Goal: Information Seeking & Learning: Learn about a topic

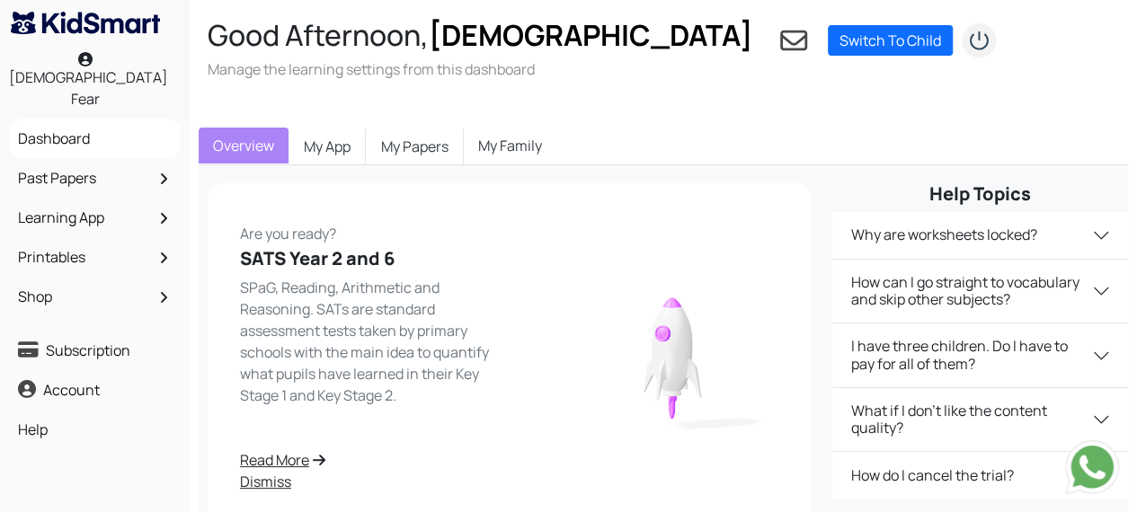
click at [67, 163] on link "Past Papers" at bounding box center [94, 178] width 163 height 31
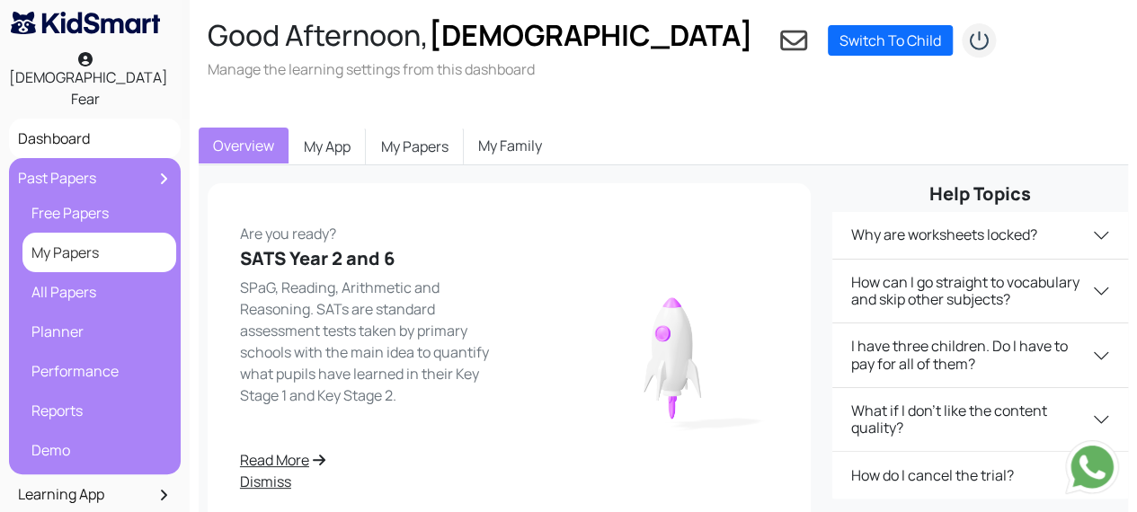
click at [93, 237] on link "My Papers" at bounding box center [99, 252] width 145 height 31
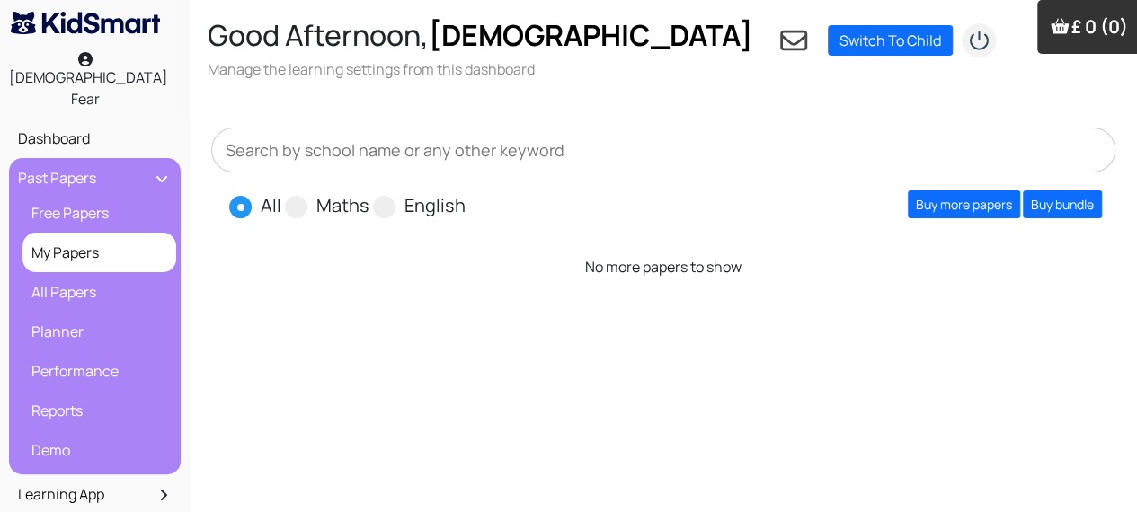
click at [120, 237] on link "My Papers" at bounding box center [99, 252] width 145 height 31
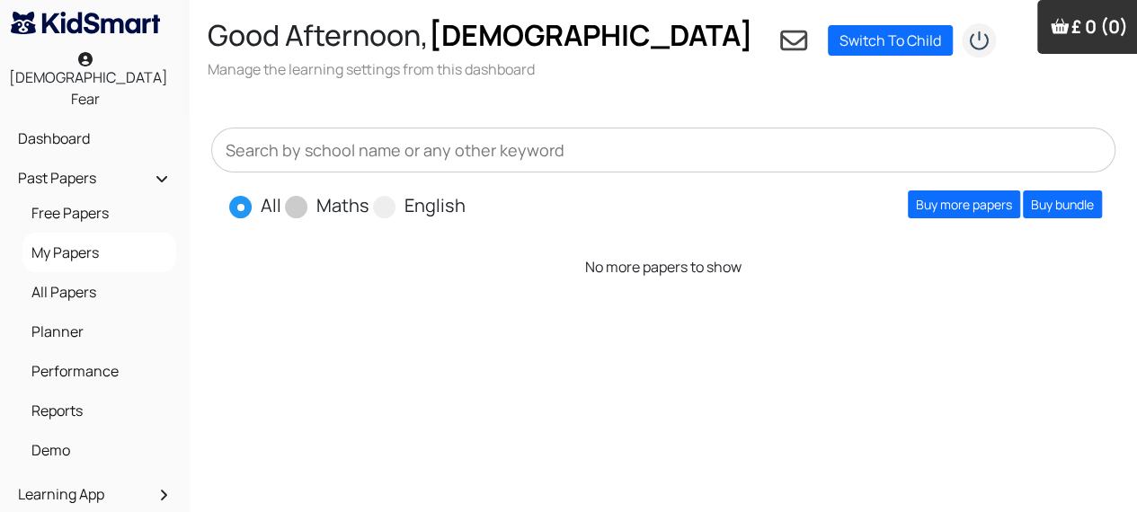
click at [298, 196] on span at bounding box center [296, 207] width 22 height 22
click at [369, 192] on input "Maths" at bounding box center [375, 198] width 12 height 12
radio input "true"
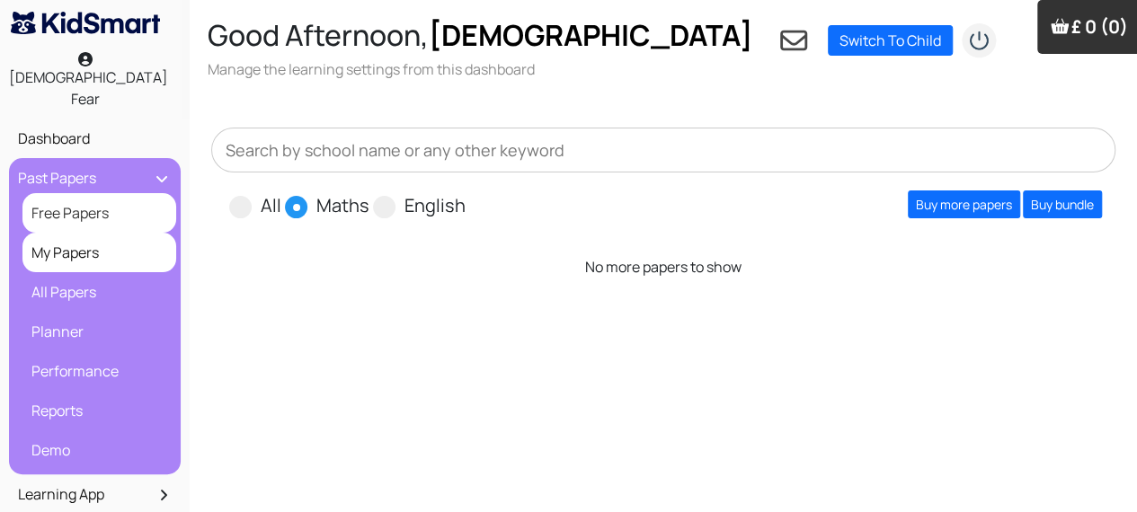
click at [106, 198] on link "Free Papers" at bounding box center [99, 213] width 145 height 31
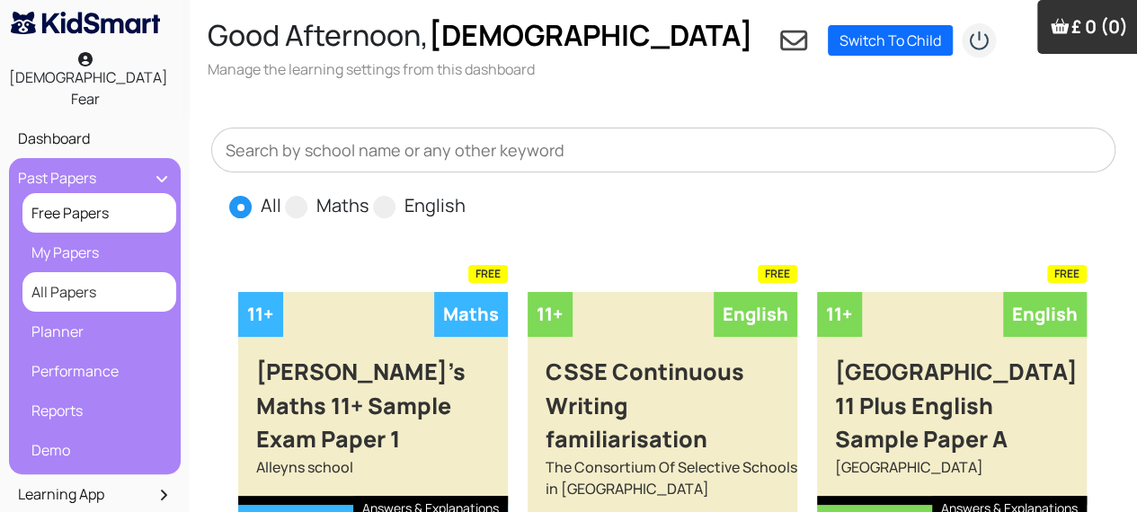
click at [90, 277] on link "All Papers" at bounding box center [99, 292] width 145 height 31
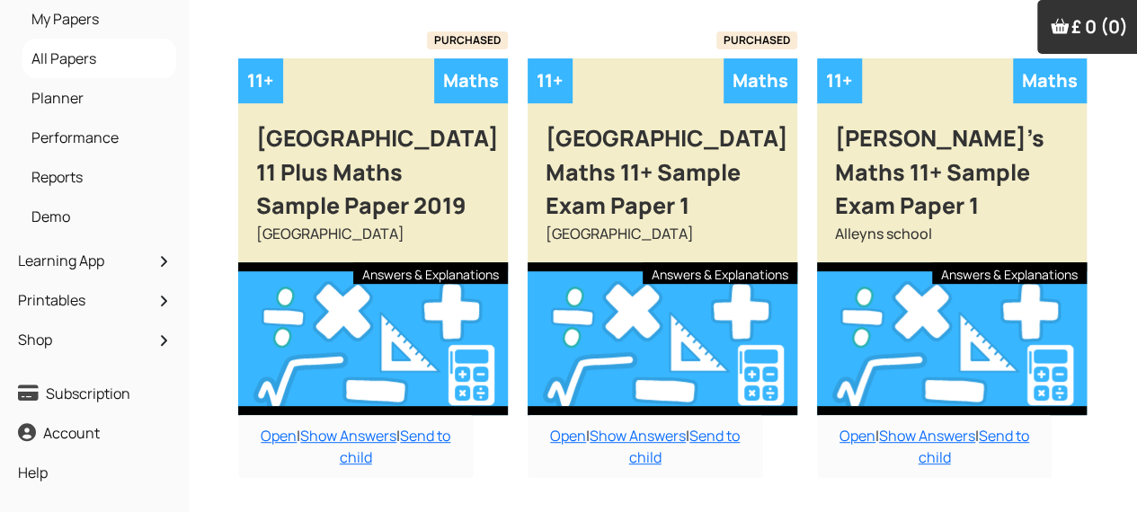
scroll to position [249, 0]
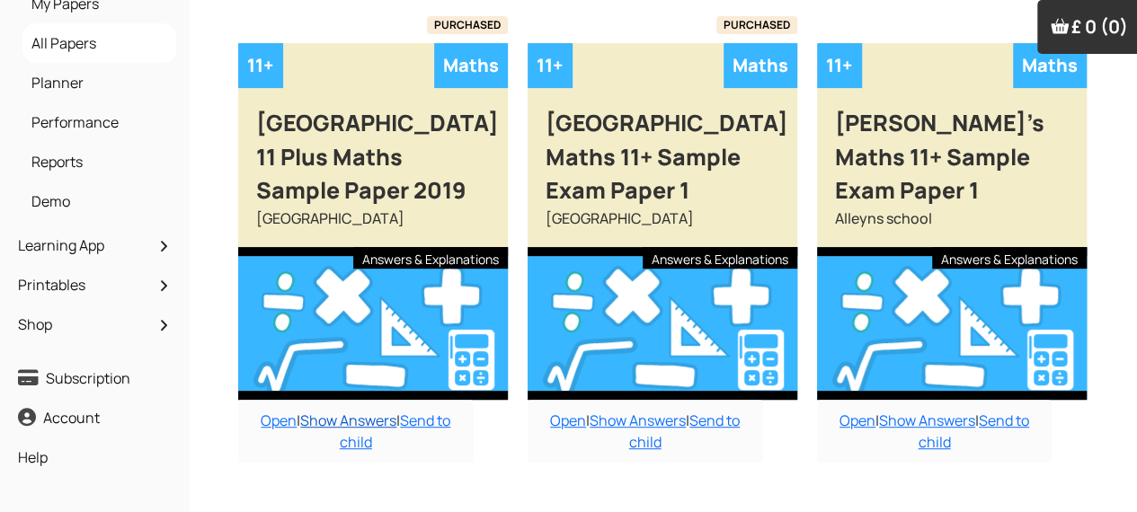
click at [365, 411] on link "Show Answers" at bounding box center [348, 421] width 96 height 20
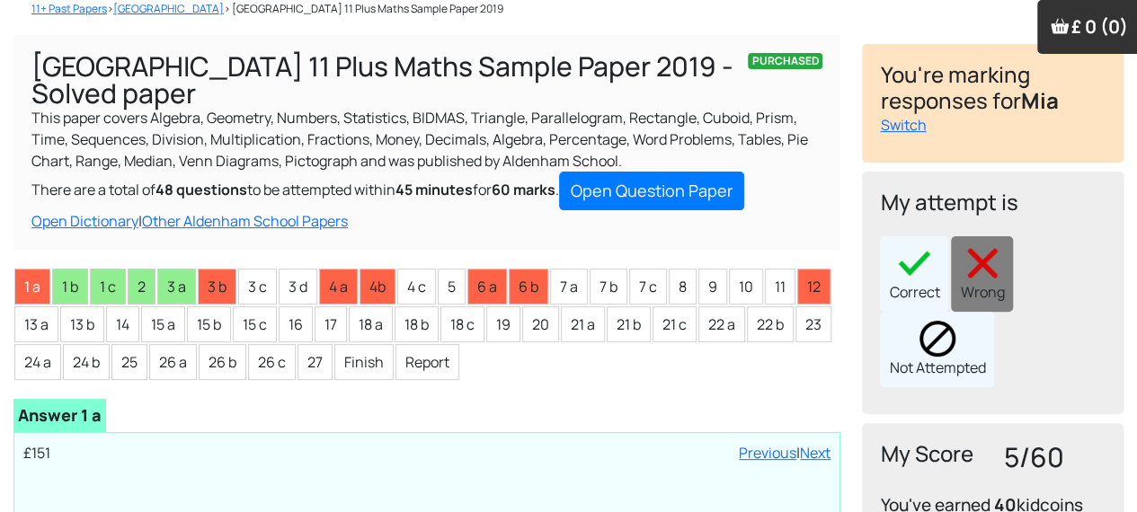
scroll to position [122, 0]
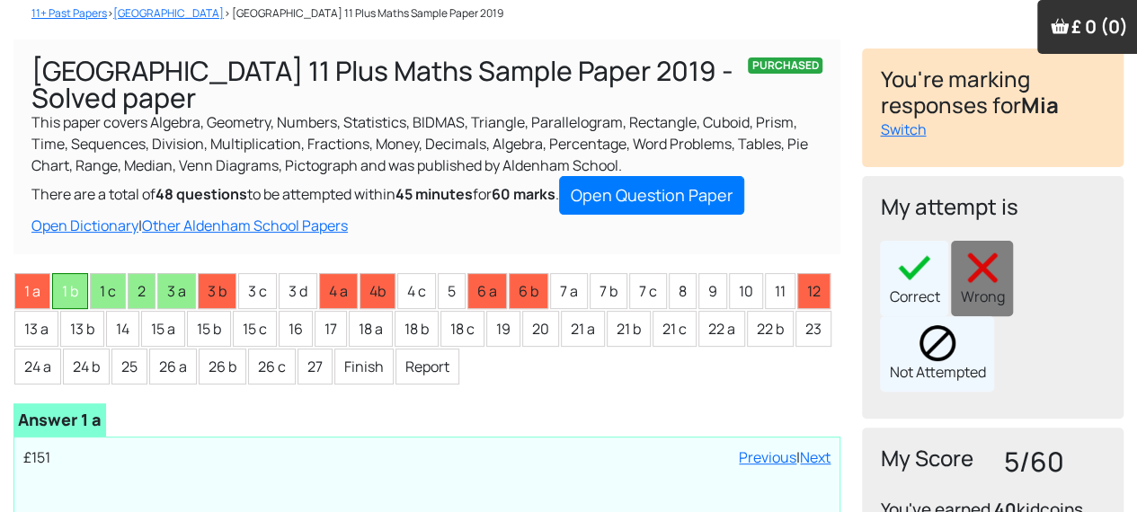
click at [74, 273] on li "1 b" at bounding box center [70, 291] width 36 height 36
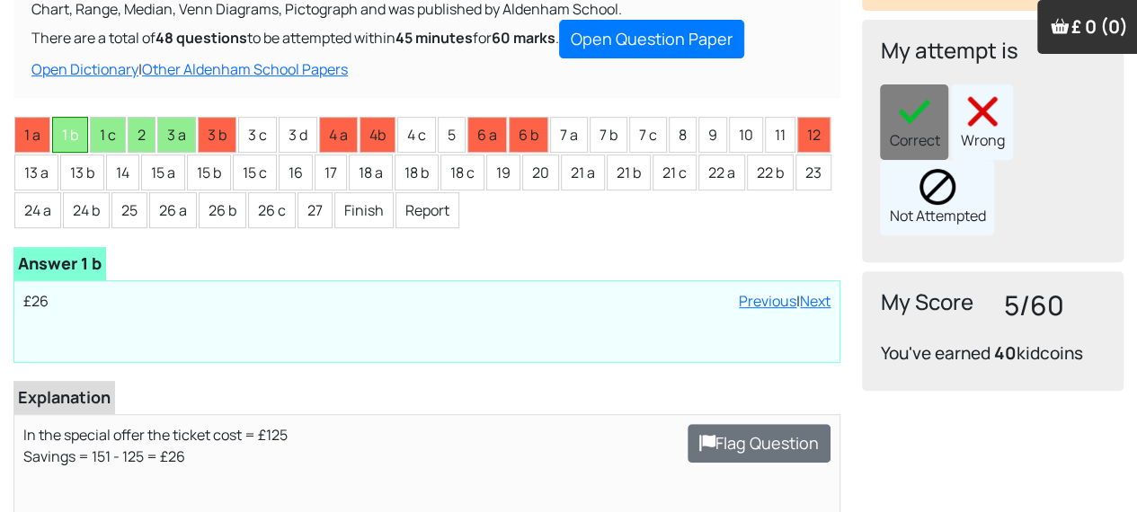
scroll to position [268, 0]
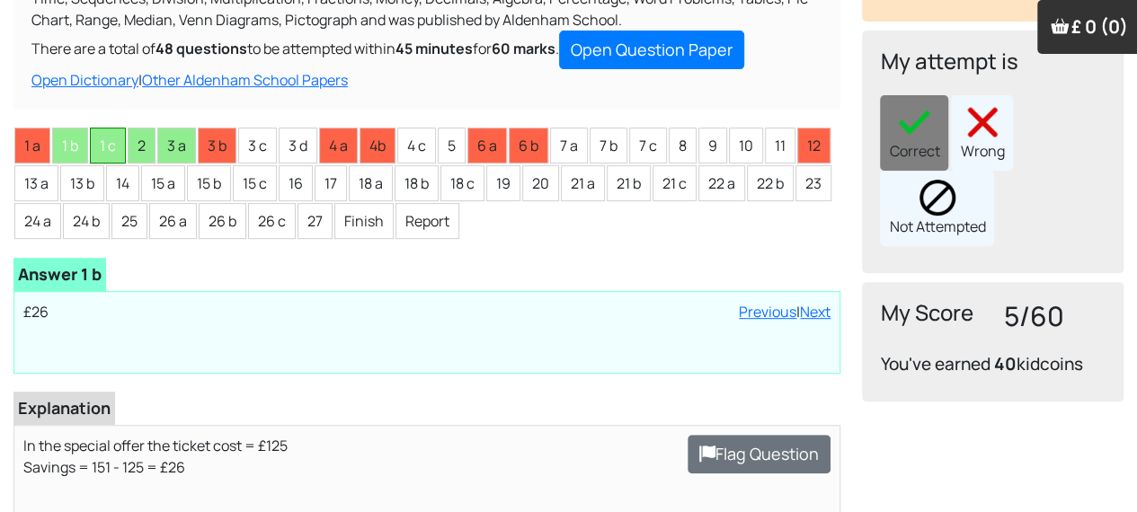
click at [100, 128] on li "1 c" at bounding box center [108, 146] width 36 height 36
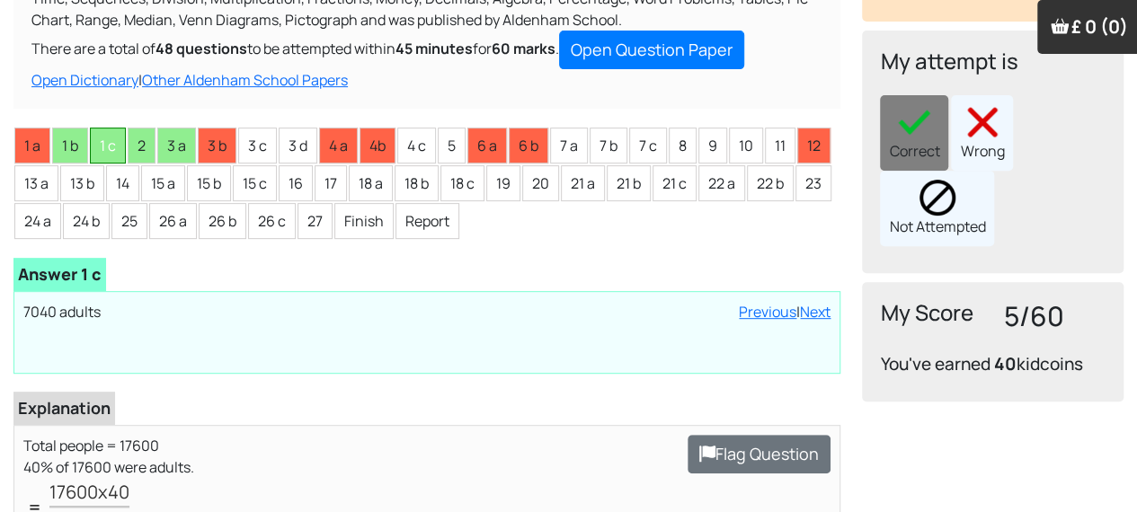
click at [143, 128] on li "2" at bounding box center [142, 146] width 28 height 36
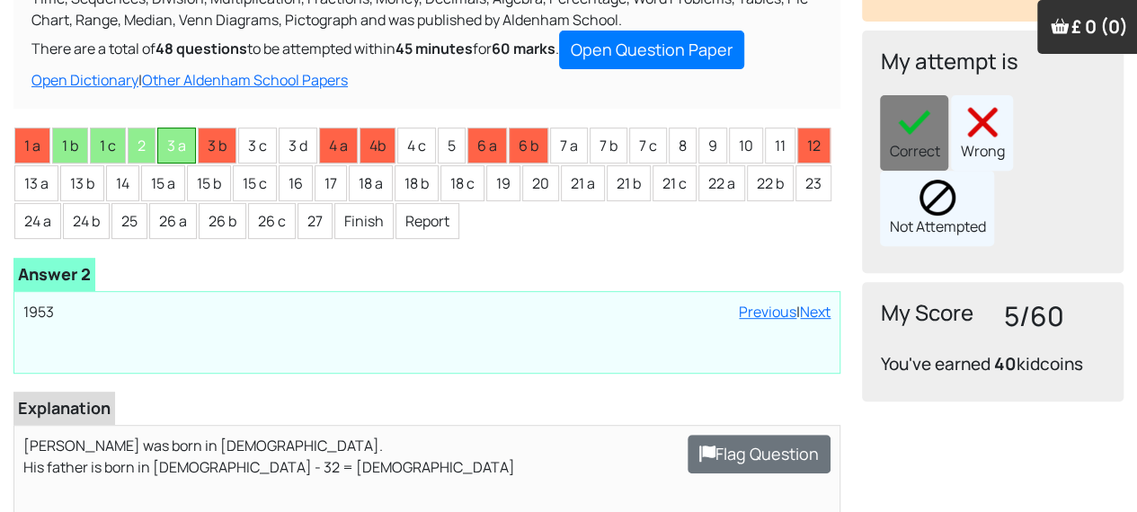
click at [159, 128] on li "3 a" at bounding box center [176, 146] width 39 height 36
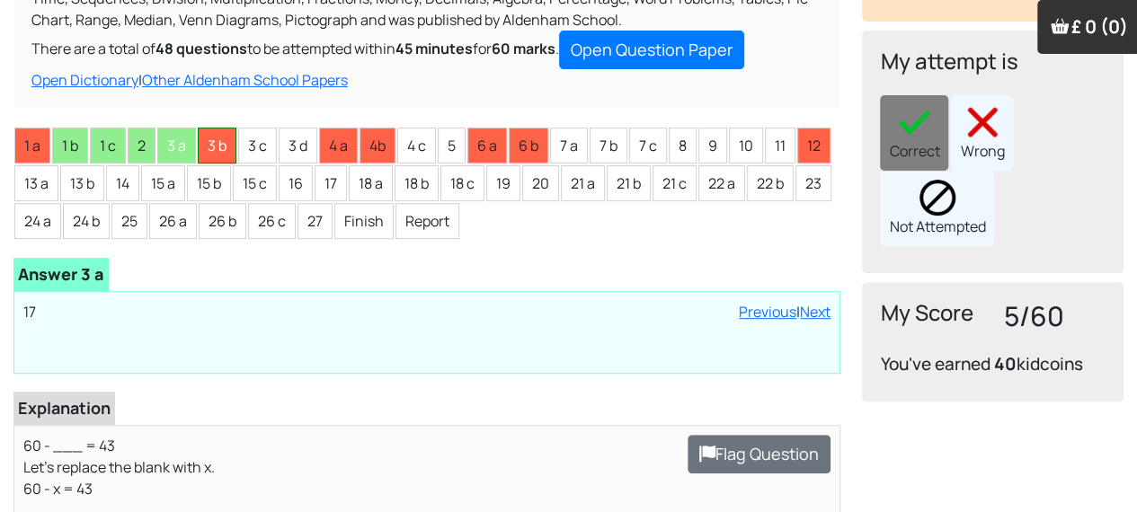
click at [210, 128] on li "3 b" at bounding box center [217, 146] width 39 height 36
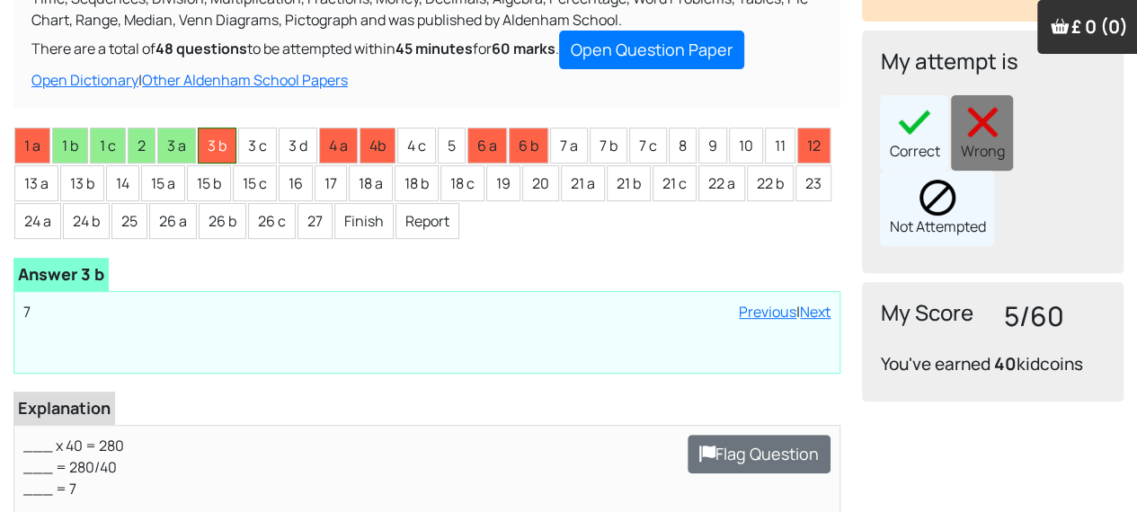
click at [210, 128] on li "3 b" at bounding box center [217, 146] width 39 height 36
click at [253, 128] on li "3 c" at bounding box center [257, 146] width 39 height 36
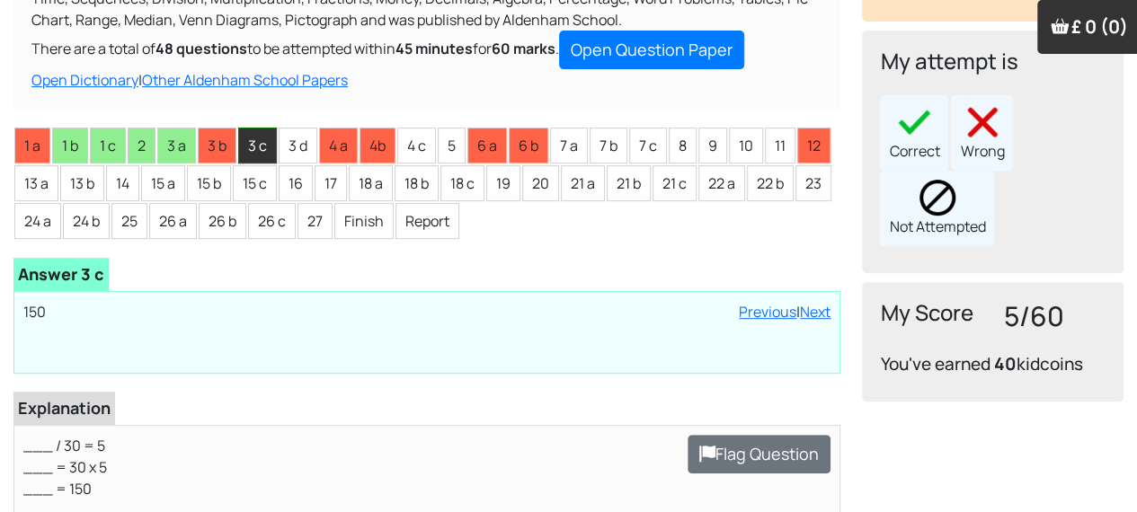
scroll to position [270, 0]
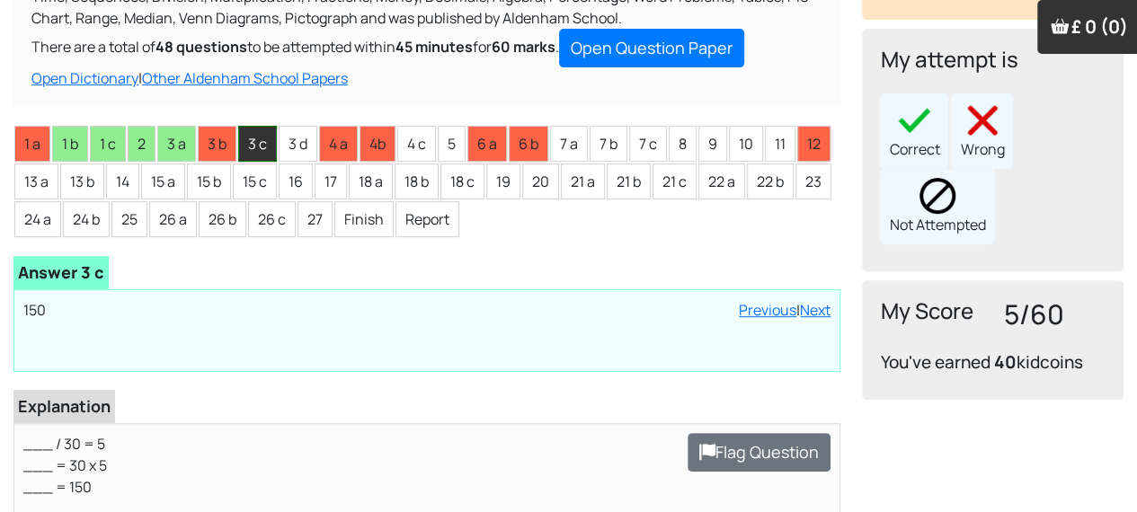
click at [298, 126] on li "3 d" at bounding box center [298, 144] width 39 height 36
click at [300, 126] on li "3 d" at bounding box center [298, 144] width 39 height 36
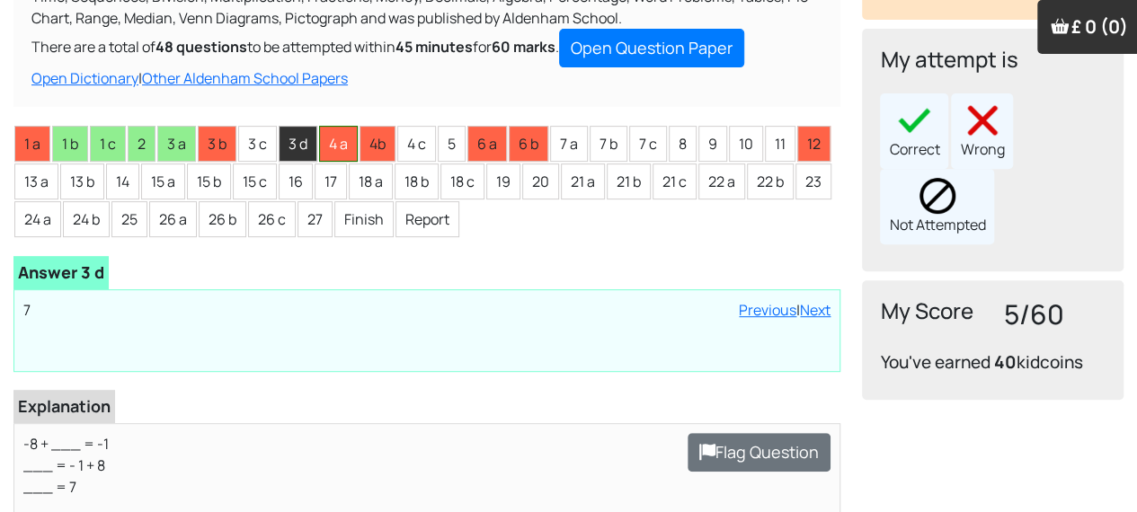
click at [331, 126] on li "4 a" at bounding box center [338, 144] width 39 height 36
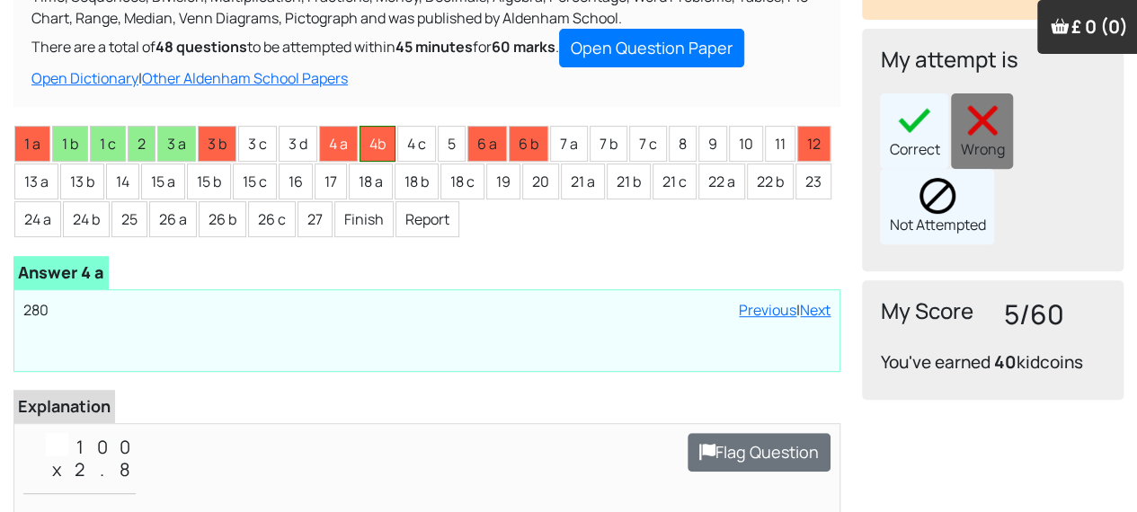
click at [368, 126] on li "4b" at bounding box center [378, 144] width 36 height 36
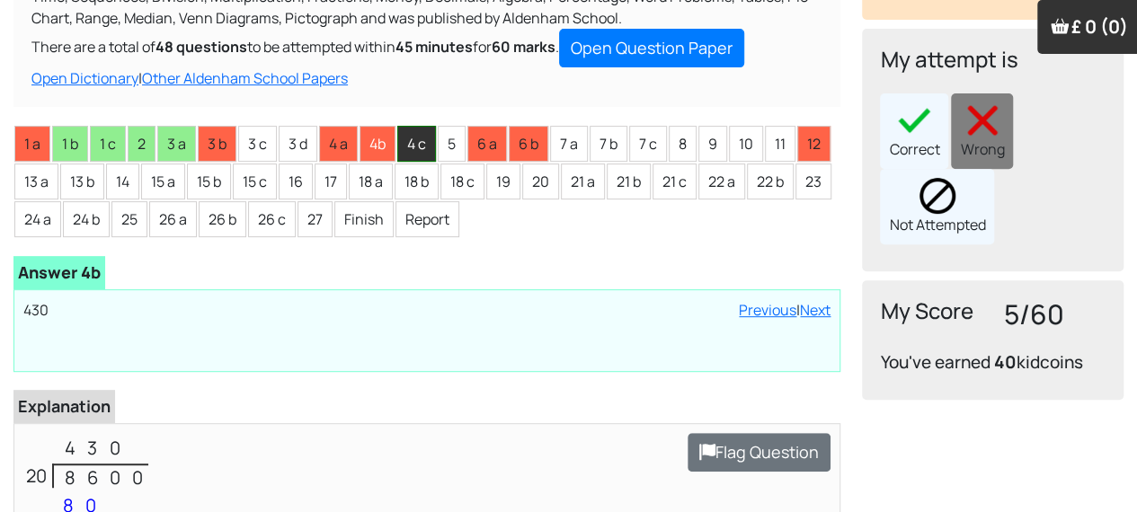
click at [406, 126] on li "4 c" at bounding box center [416, 144] width 39 height 36
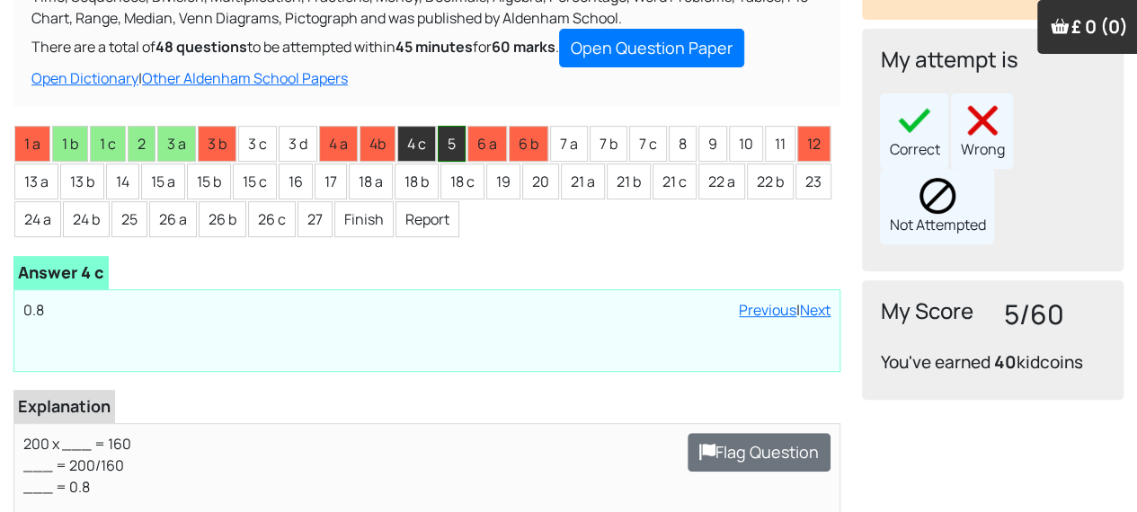
click at [452, 126] on li "5" at bounding box center [452, 144] width 28 height 36
